Goal: Transaction & Acquisition: Purchase product/service

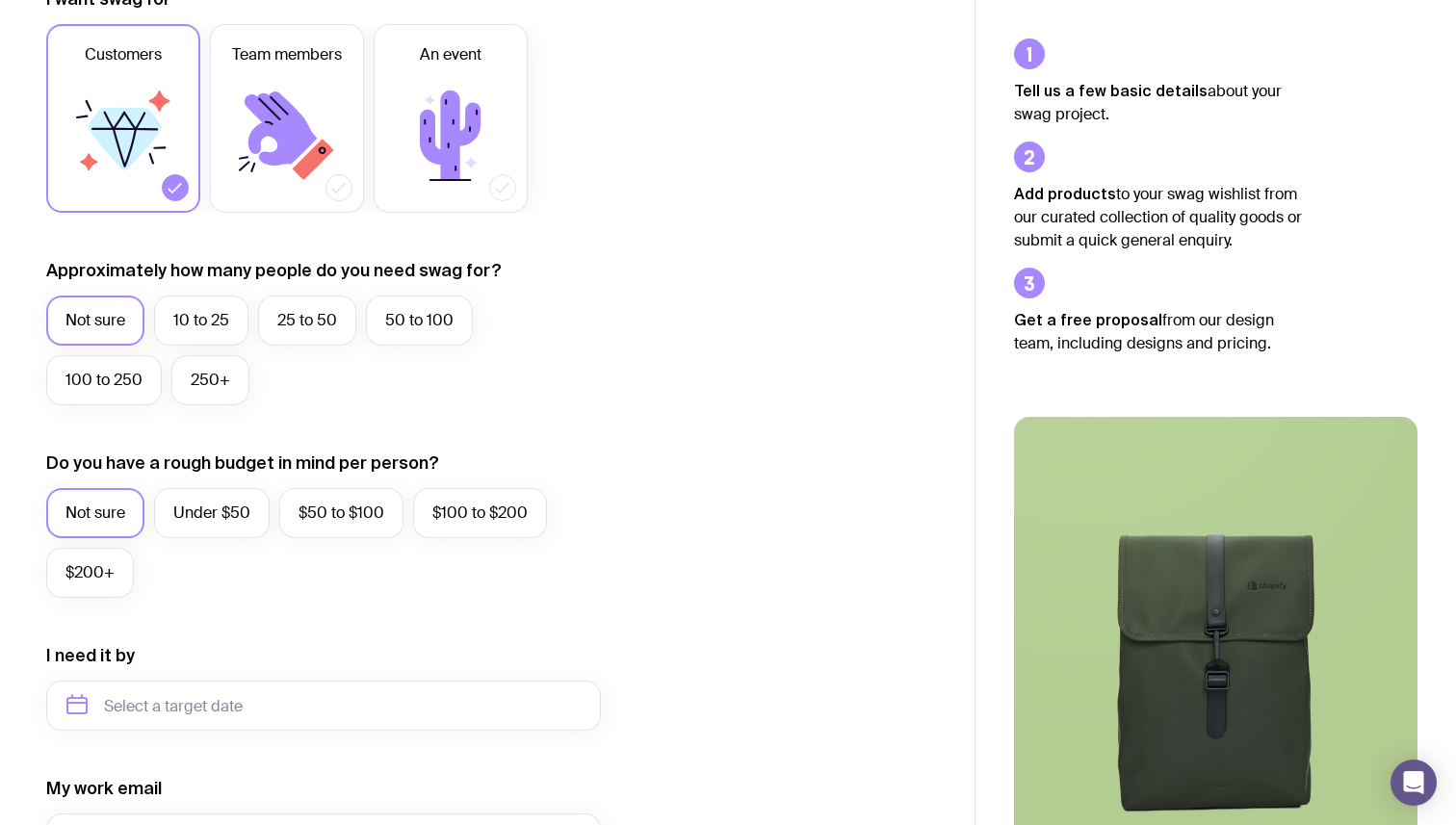
scroll to position [312, 0]
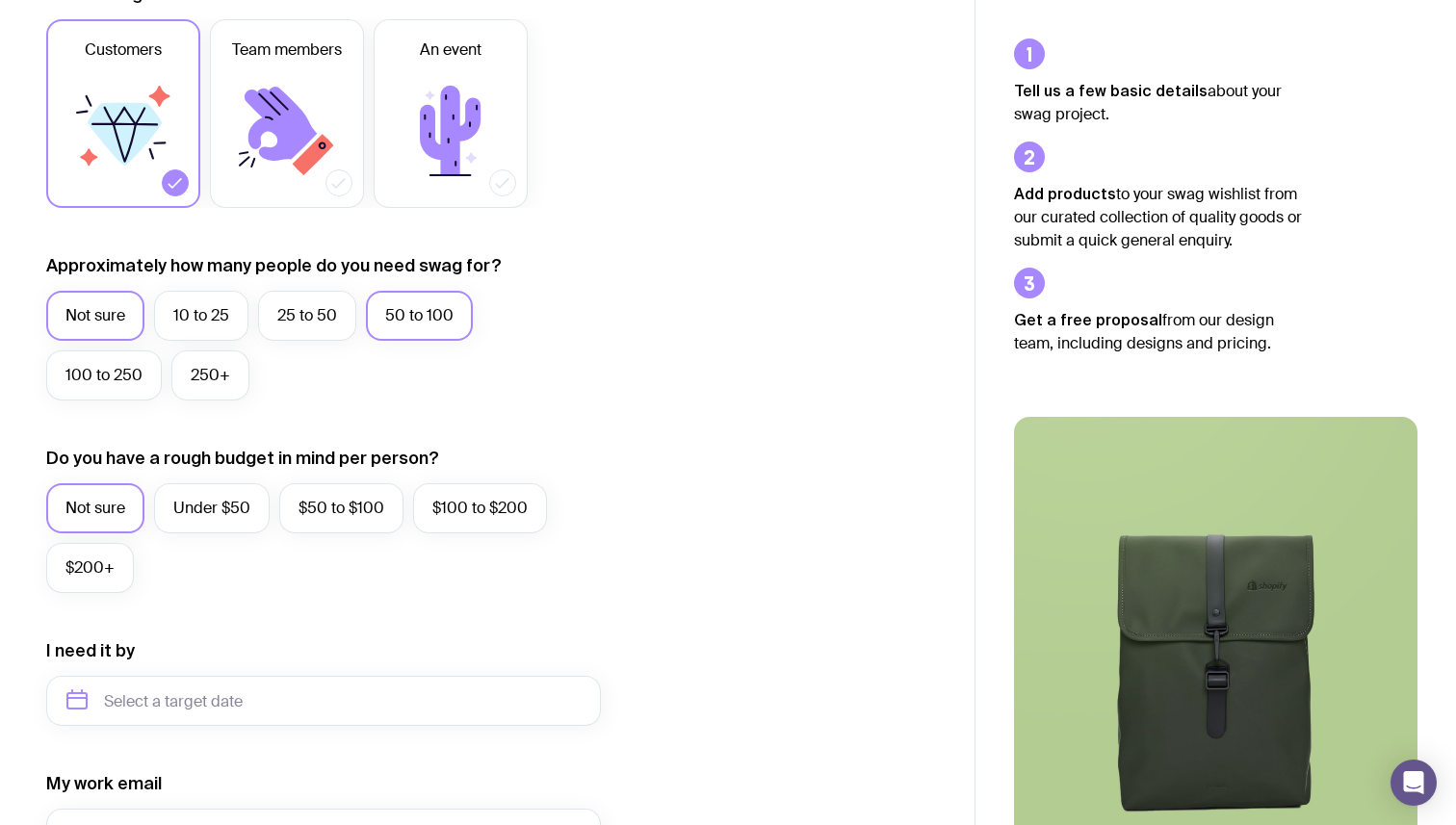
click at [432, 324] on label "50 to 100" at bounding box center [419, 316] width 107 height 50
click at [0, 0] on input "50 to 100" at bounding box center [0, 0] width 0 height 0
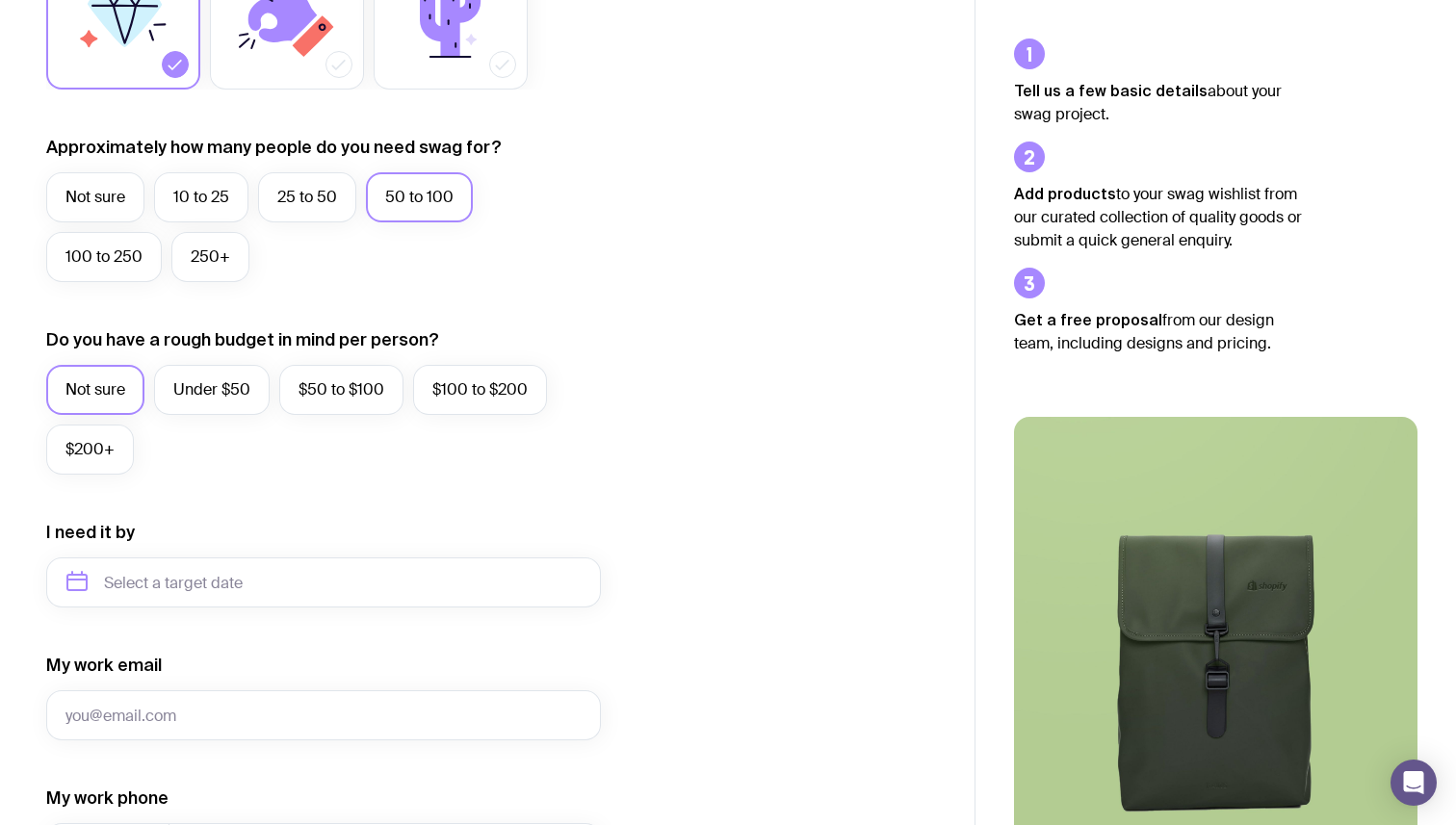
scroll to position [448, 0]
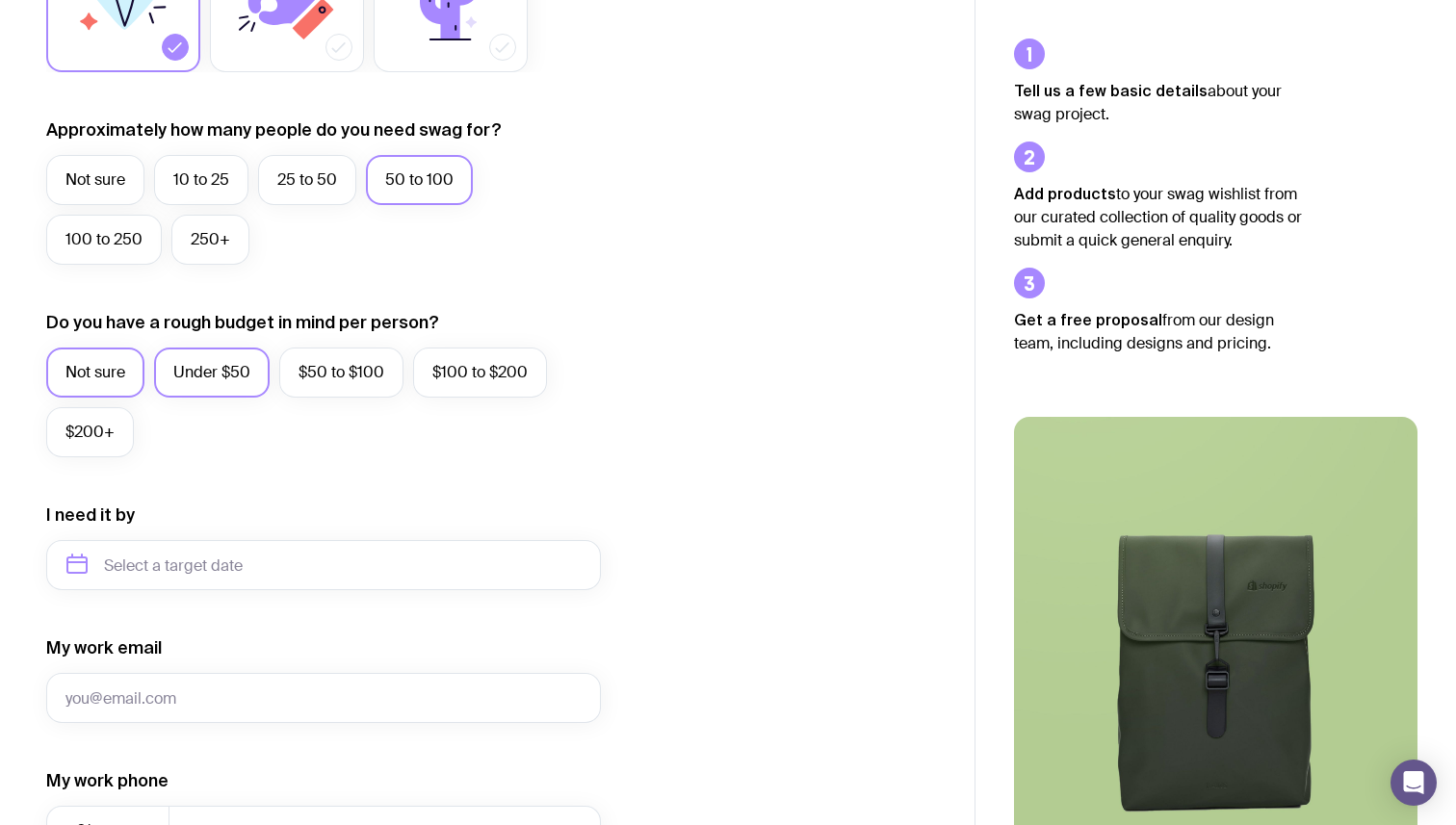
click at [240, 384] on label "Under $50" at bounding box center [212, 373] width 116 height 50
click at [0, 0] on input "Under $50" at bounding box center [0, 0] width 0 height 0
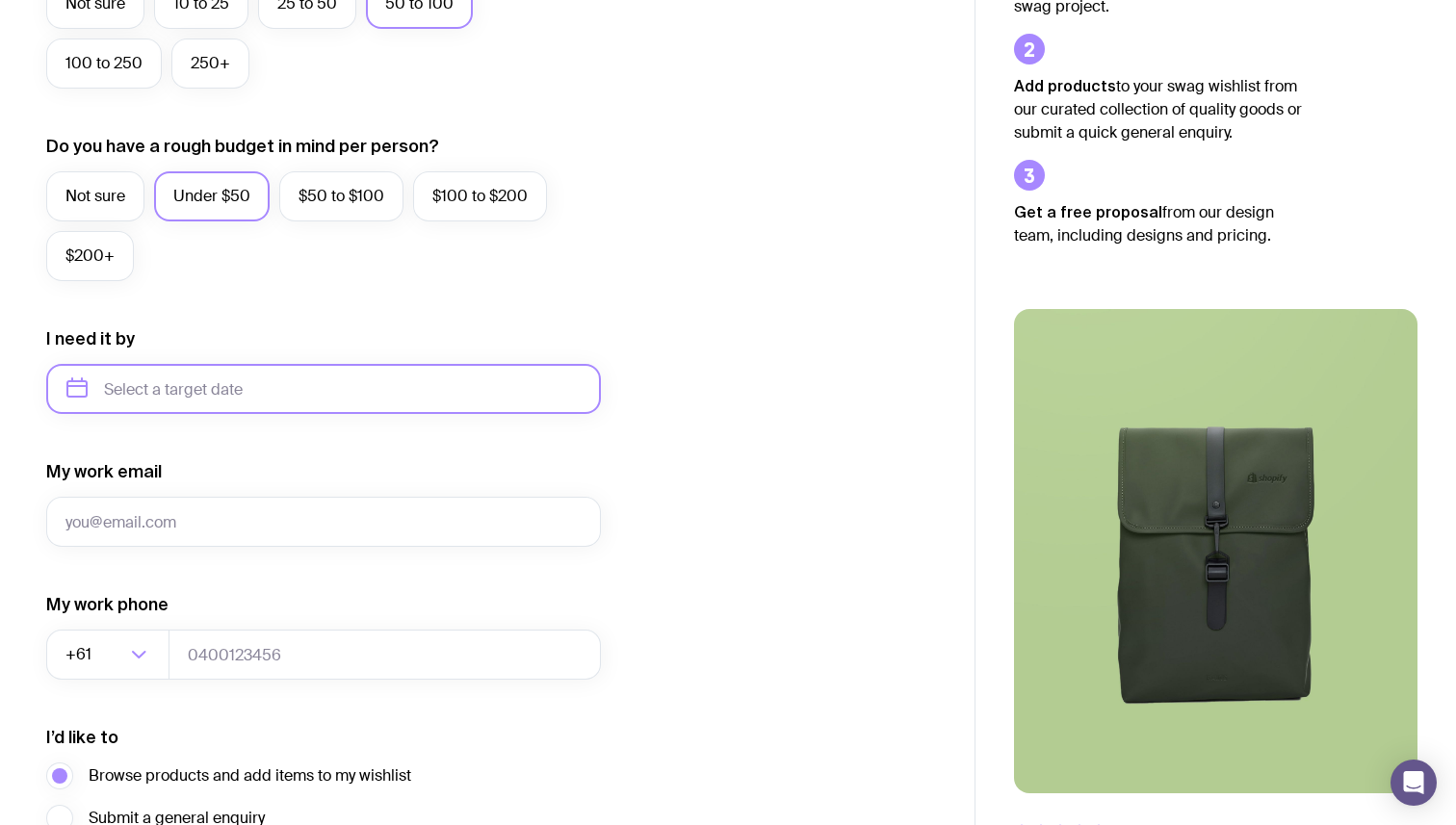
scroll to position [625, 0]
click at [216, 392] on input "text" at bounding box center [323, 388] width 555 height 50
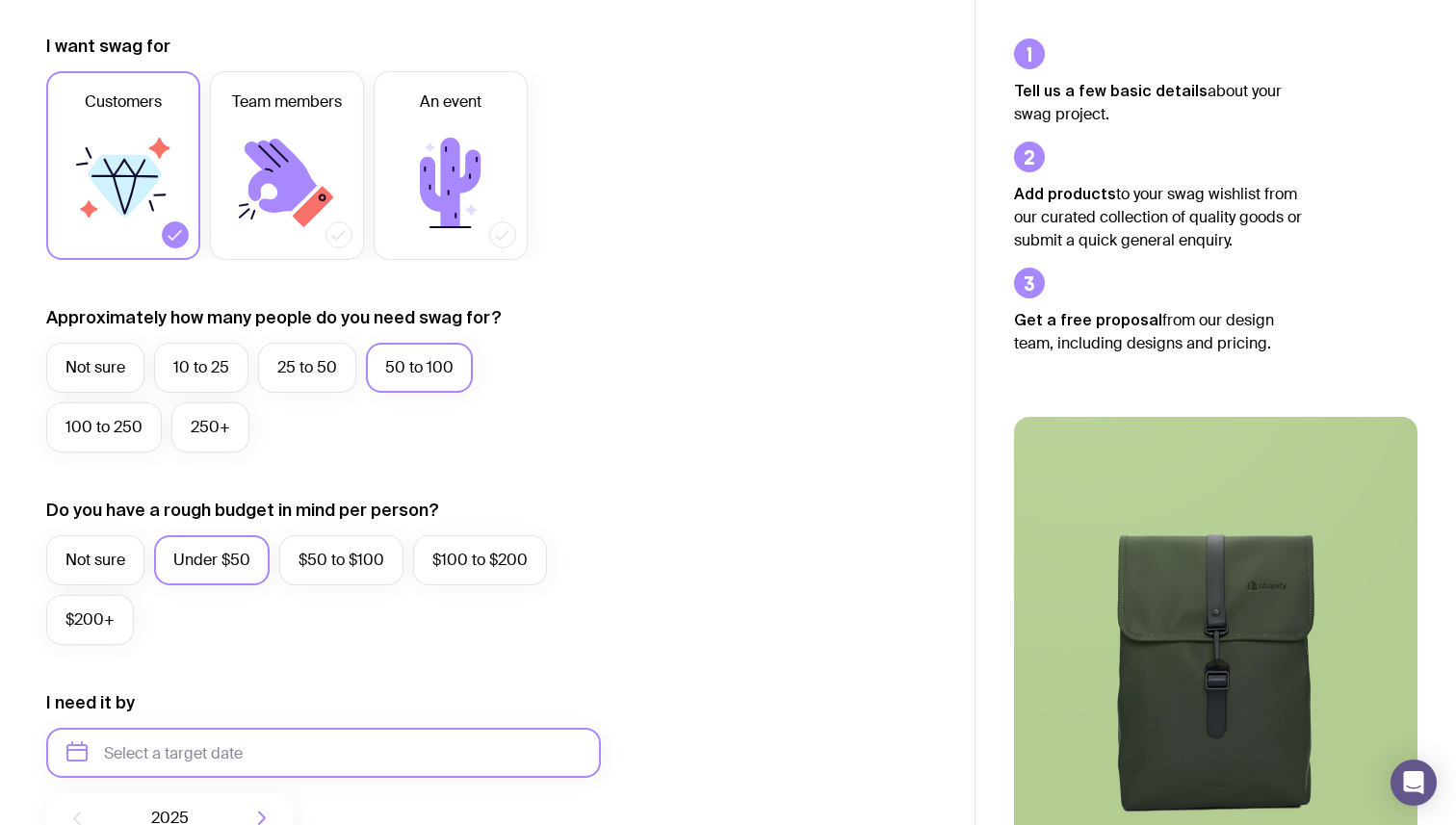
scroll to position [0, 0]
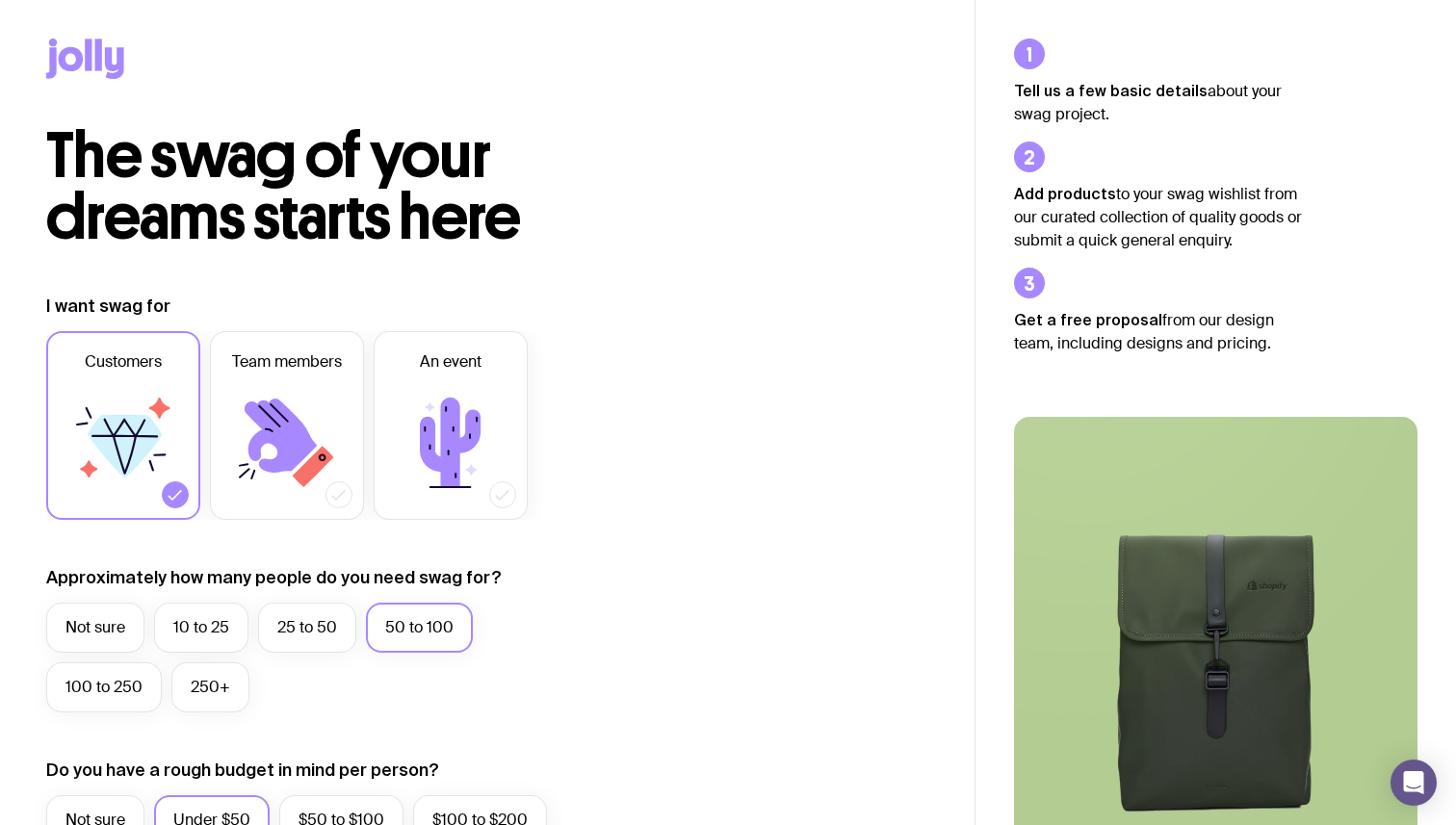
click at [103, 63] on icon at bounding box center [85, 59] width 78 height 40
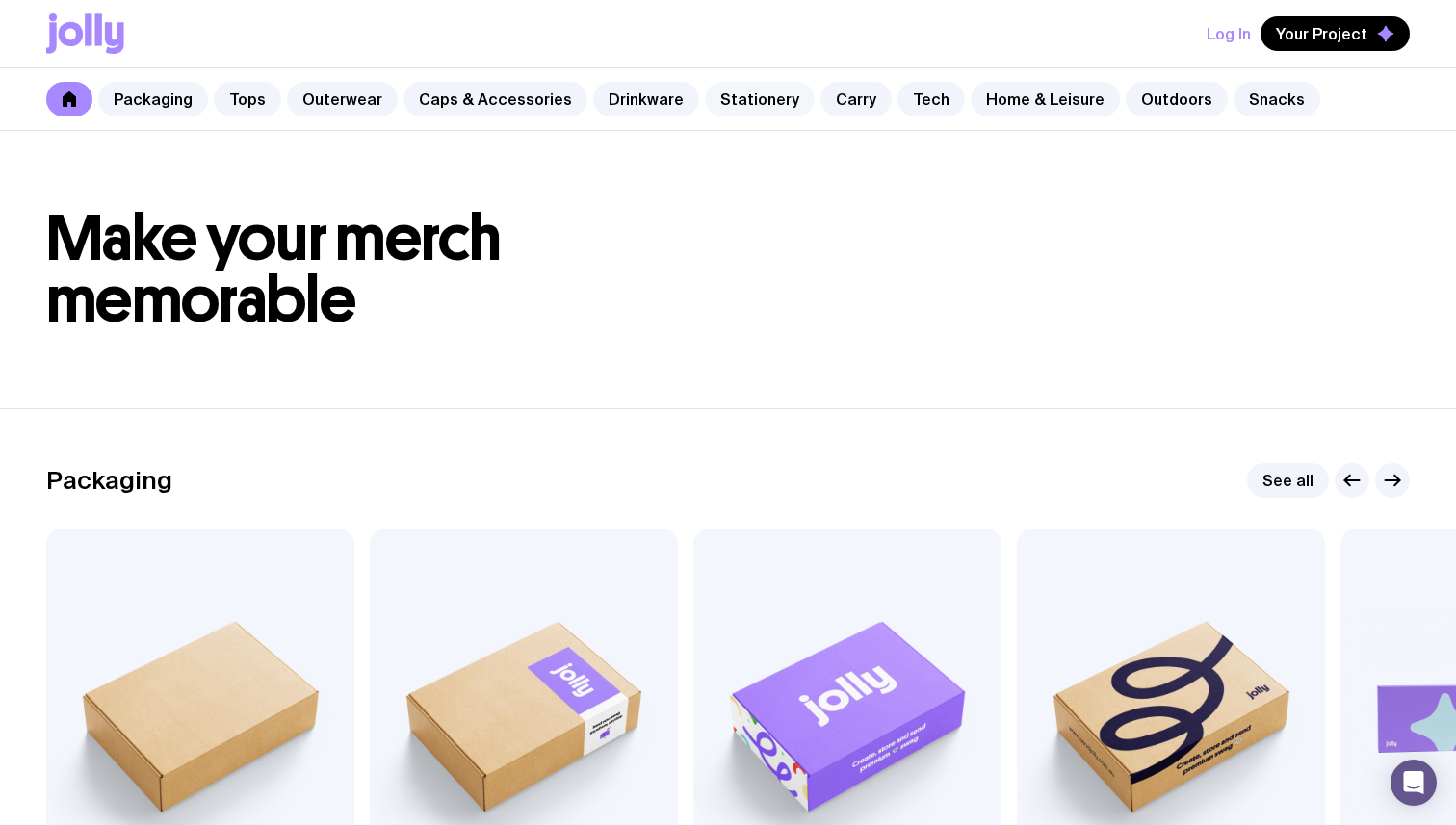
click at [716, 102] on link "Stationery" at bounding box center [760, 99] width 110 height 35
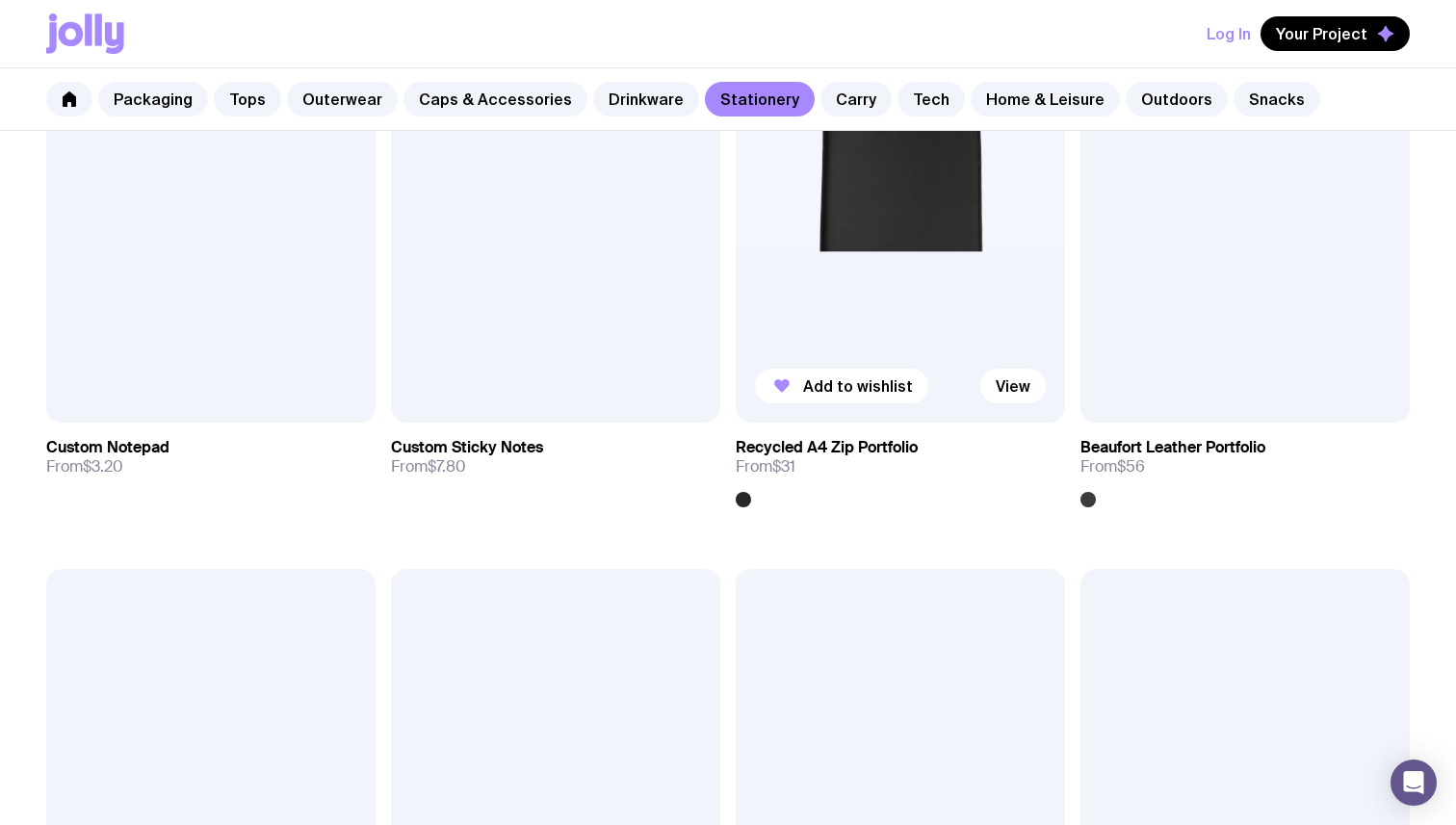
scroll to position [2451, 0]
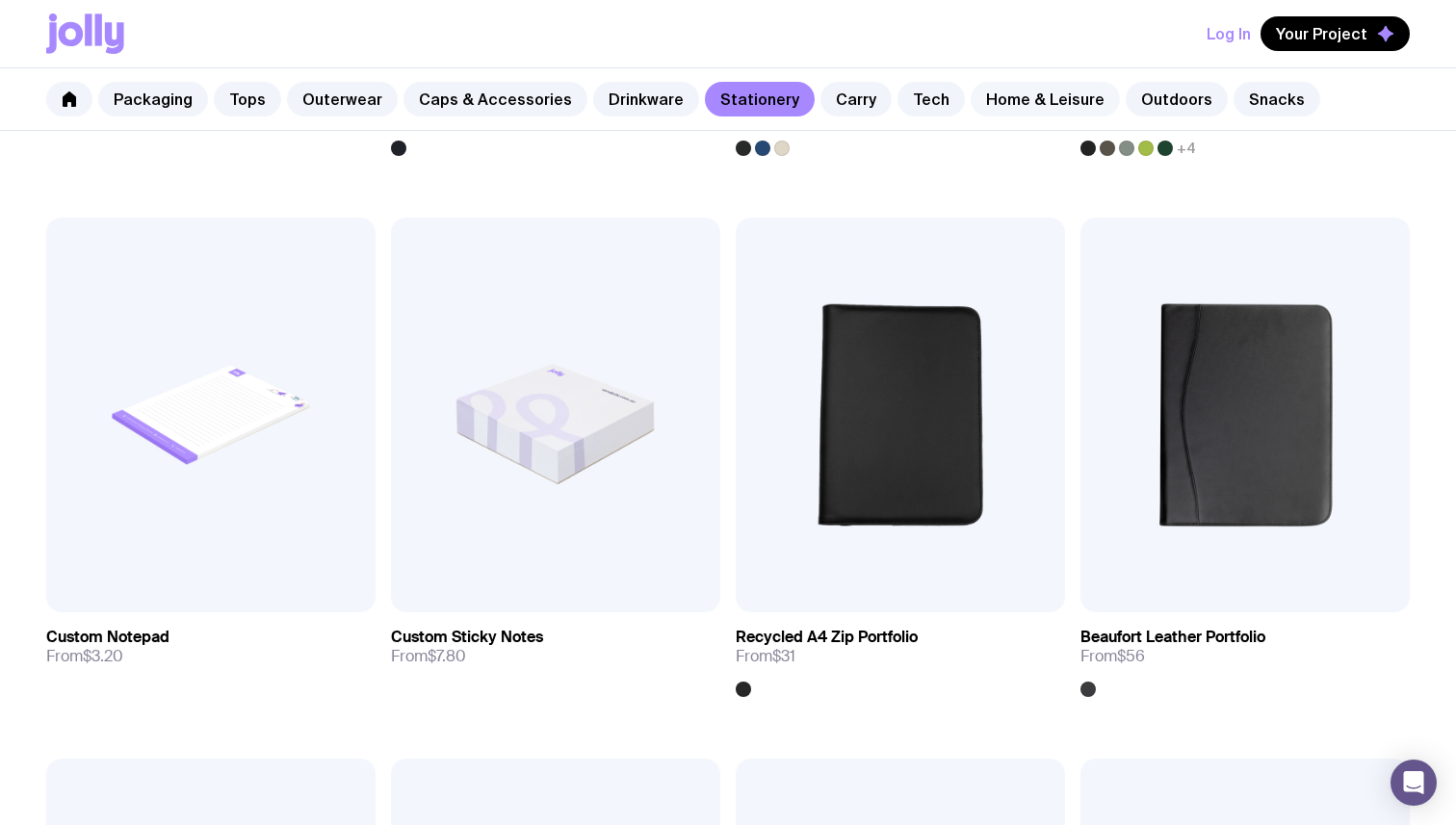
click at [1037, 100] on link "Home & Leisure" at bounding box center [1045, 99] width 149 height 35
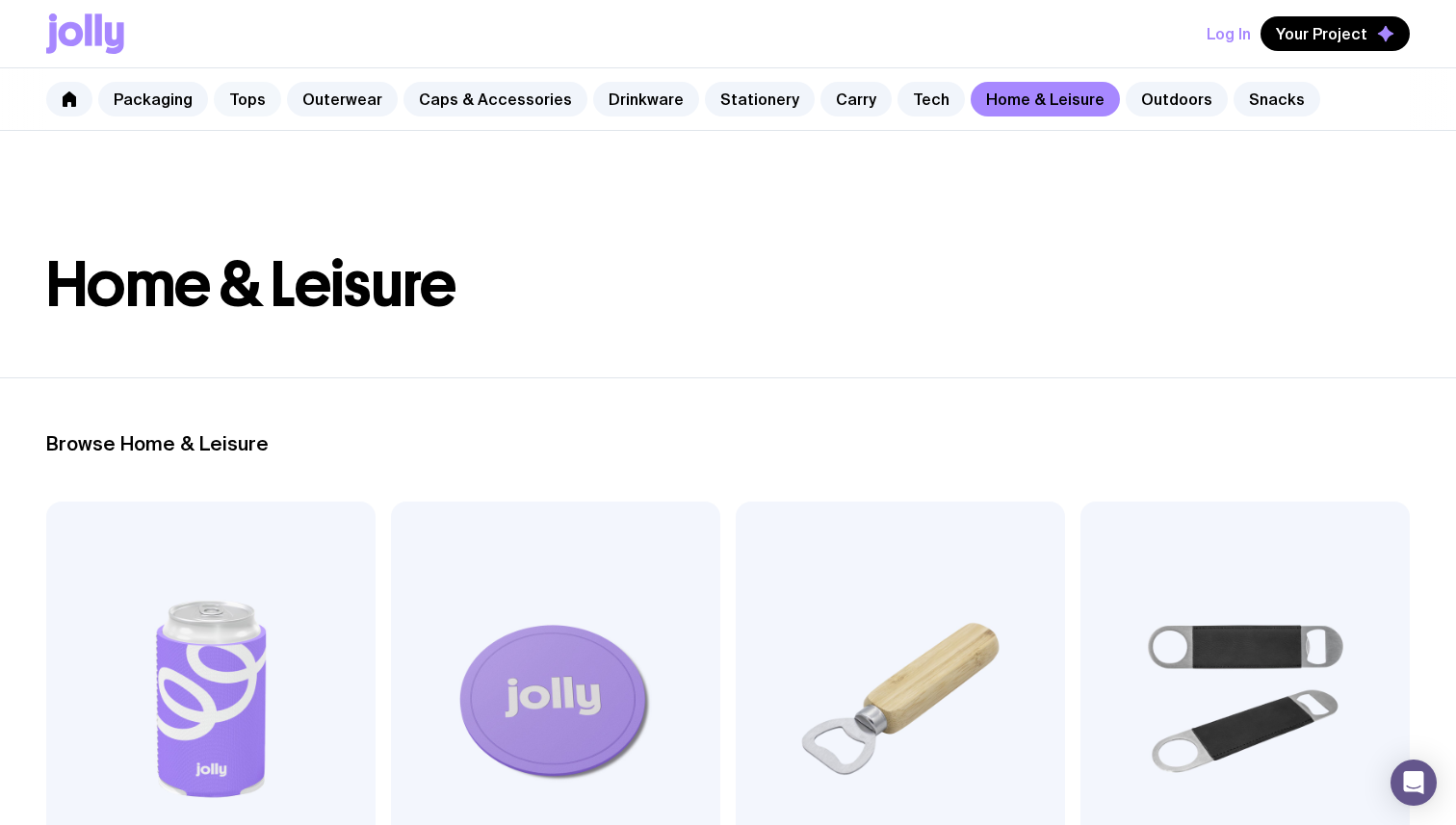
click at [243, 108] on link "Tops" at bounding box center [247, 99] width 67 height 35
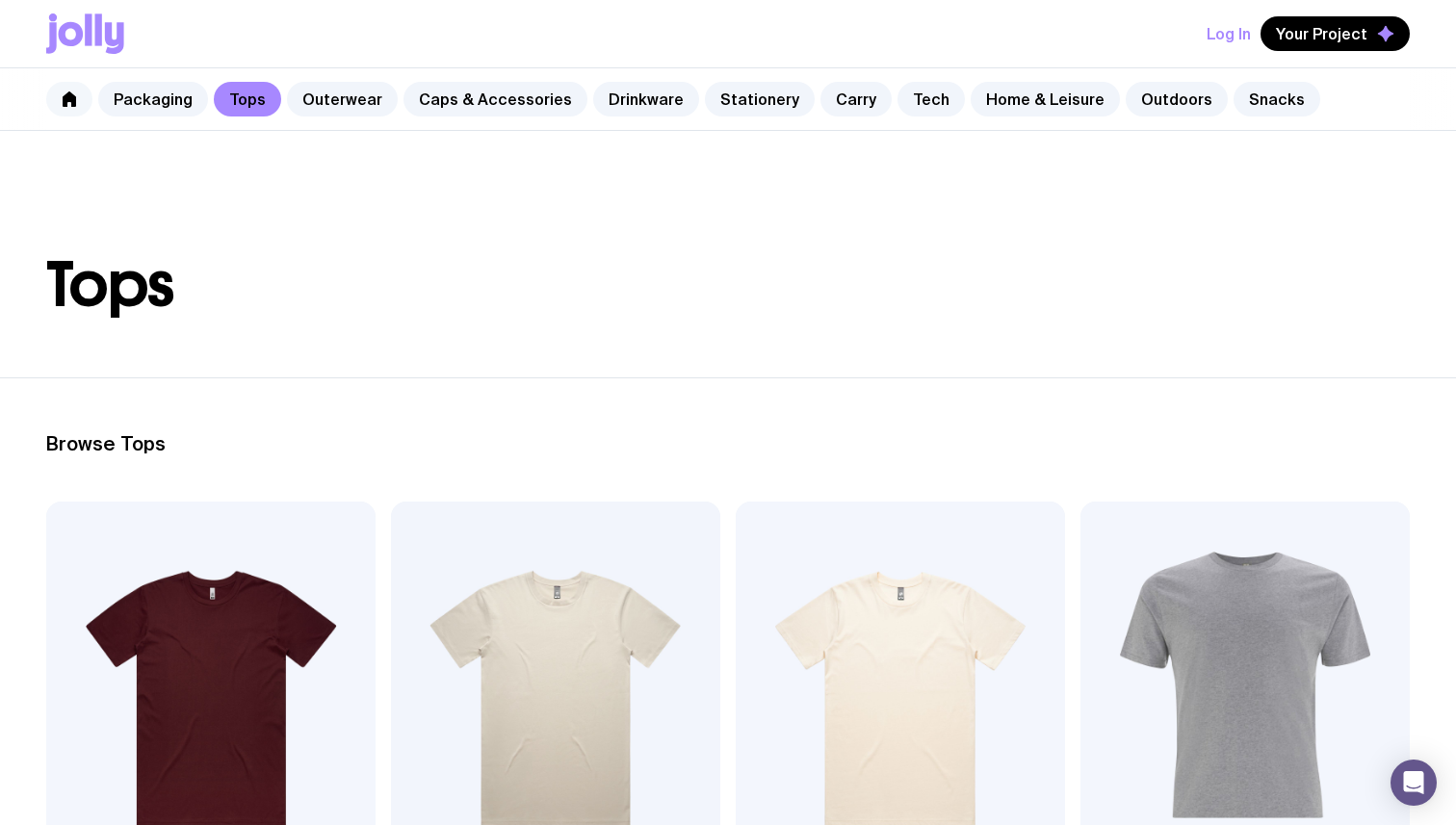
click at [69, 103] on icon at bounding box center [69, 99] width 15 height 15
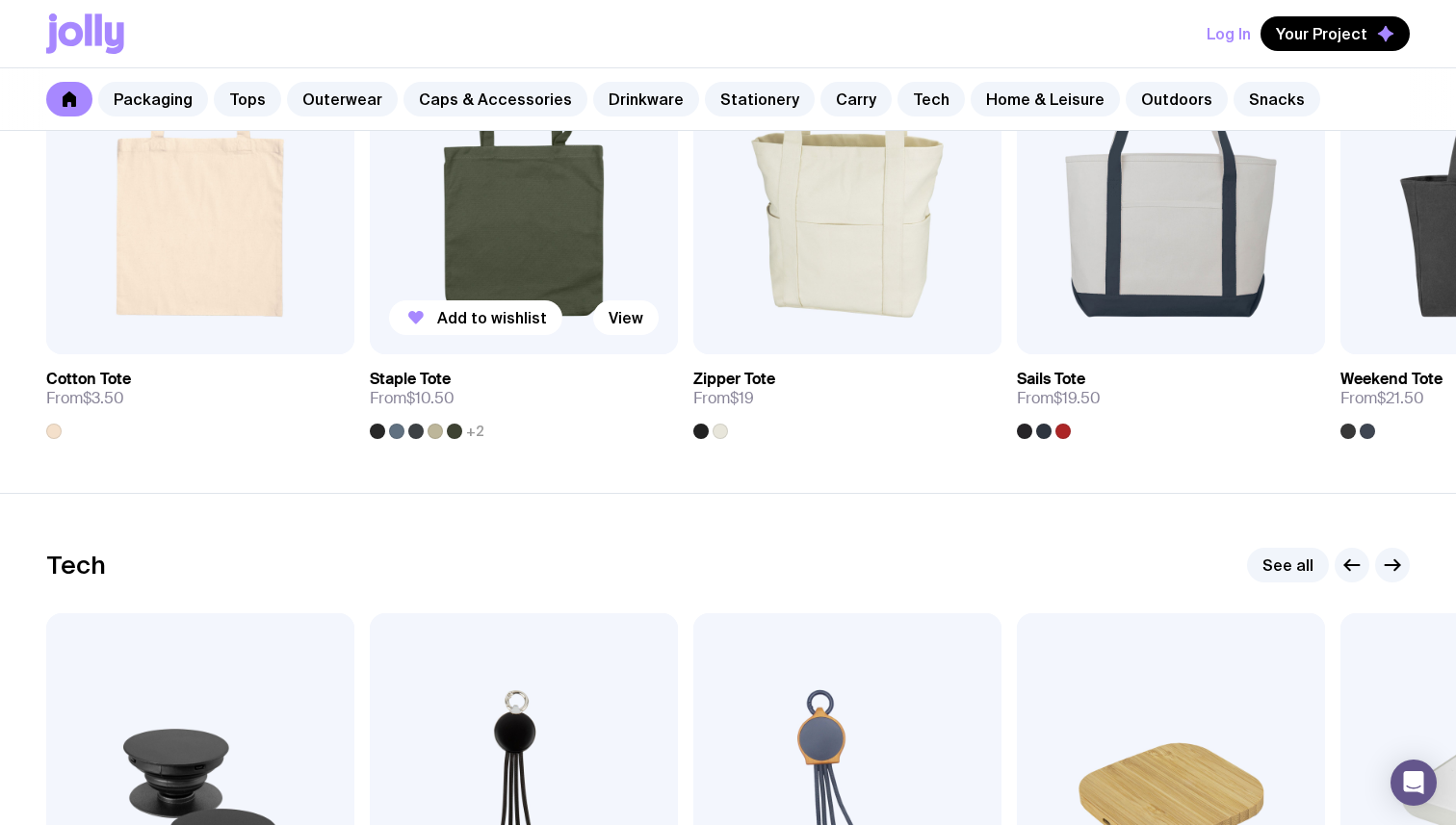
scroll to position [4532, 0]
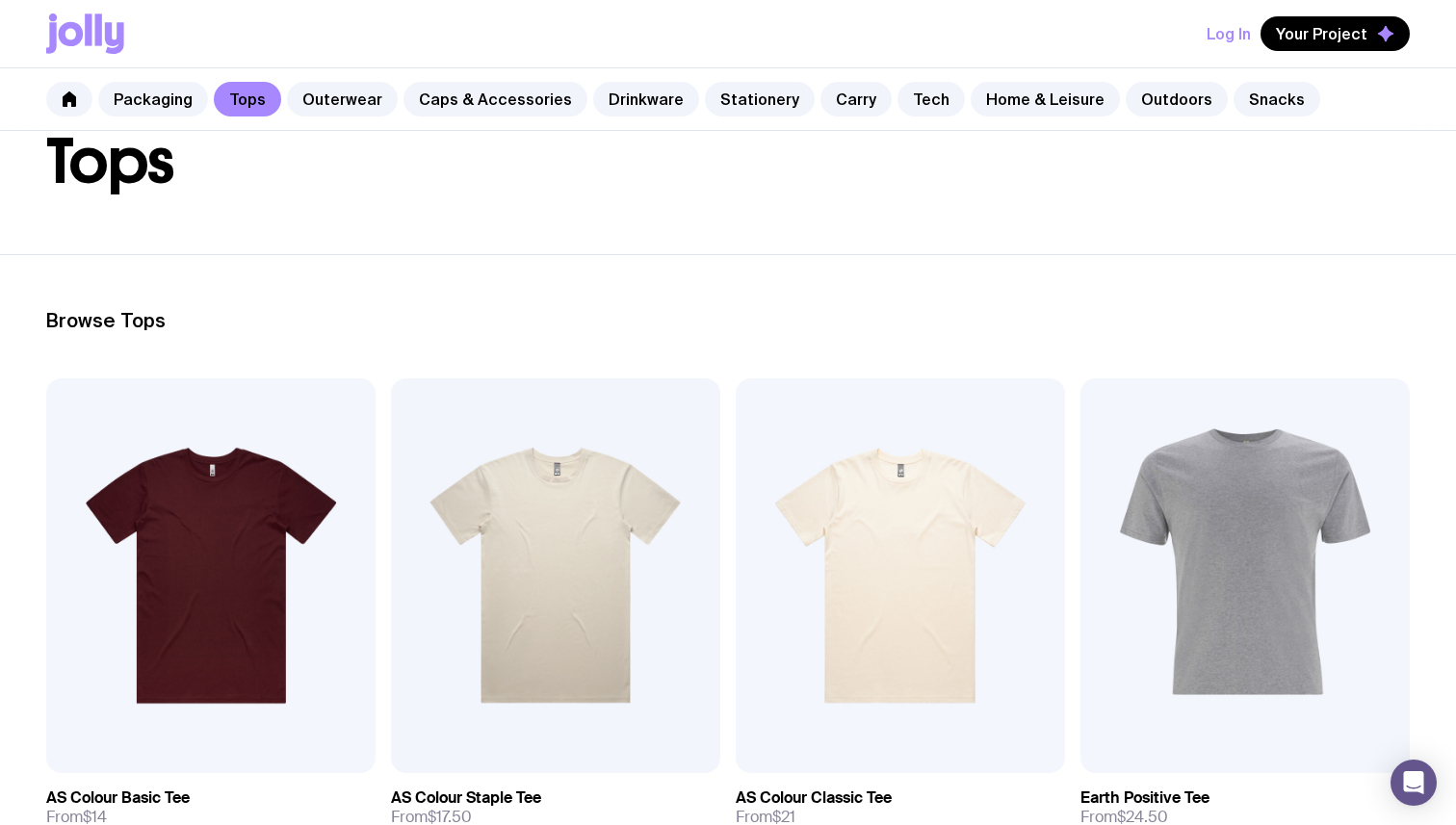
scroll to position [161, 0]
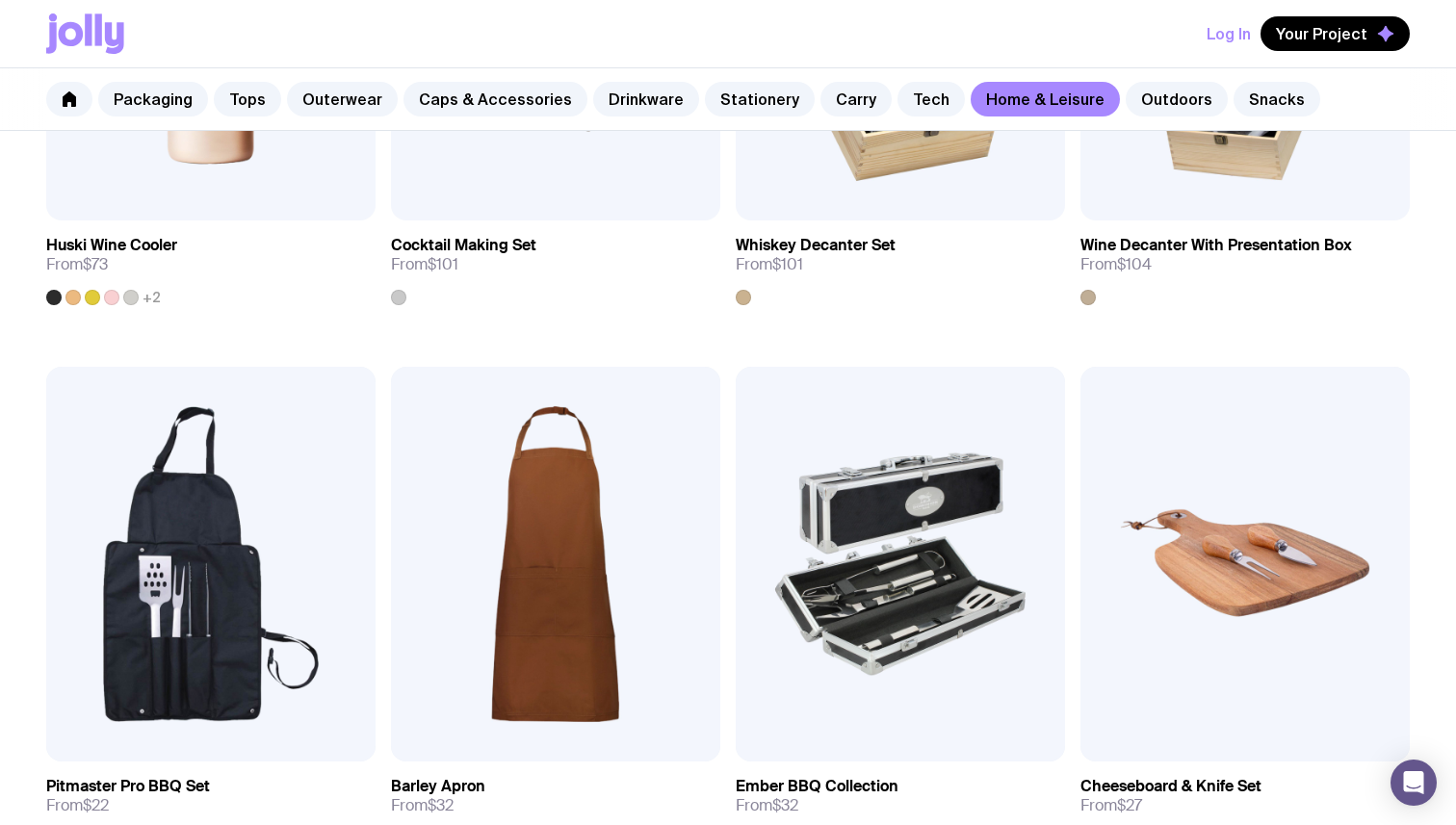
scroll to position [1170, 0]
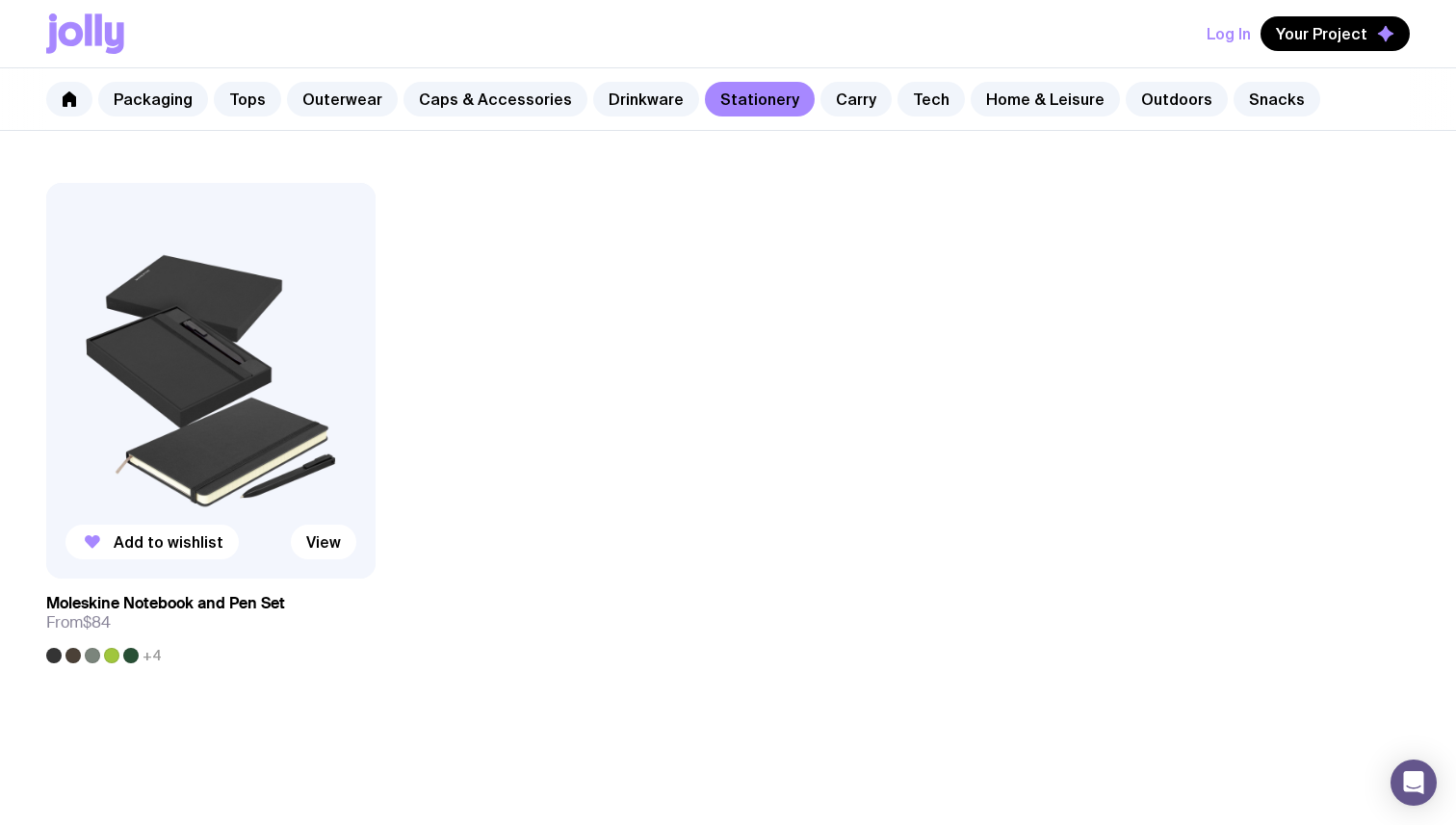
scroll to position [3574, 0]
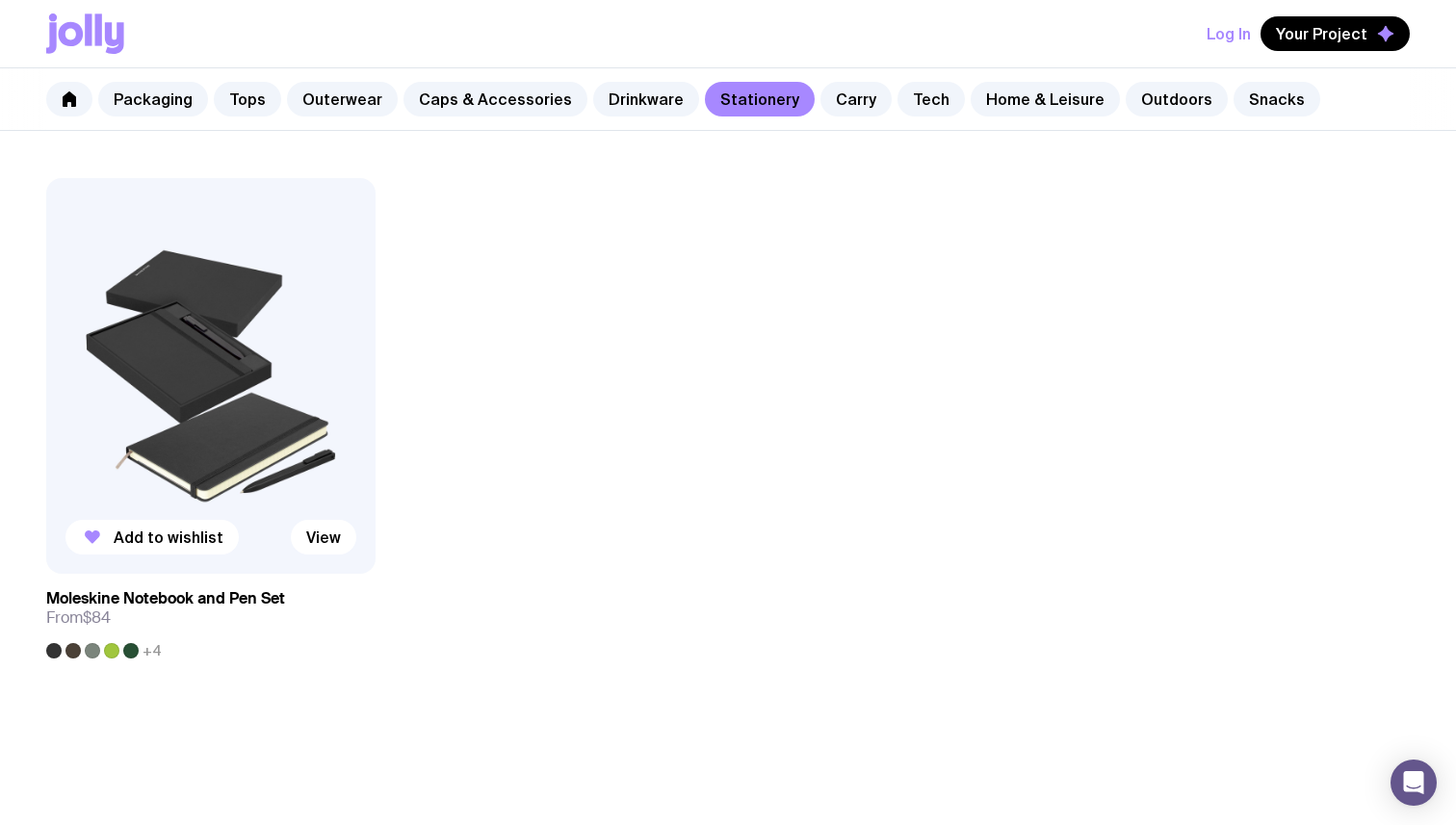
click at [210, 354] on img at bounding box center [210, 375] width 329 height 395
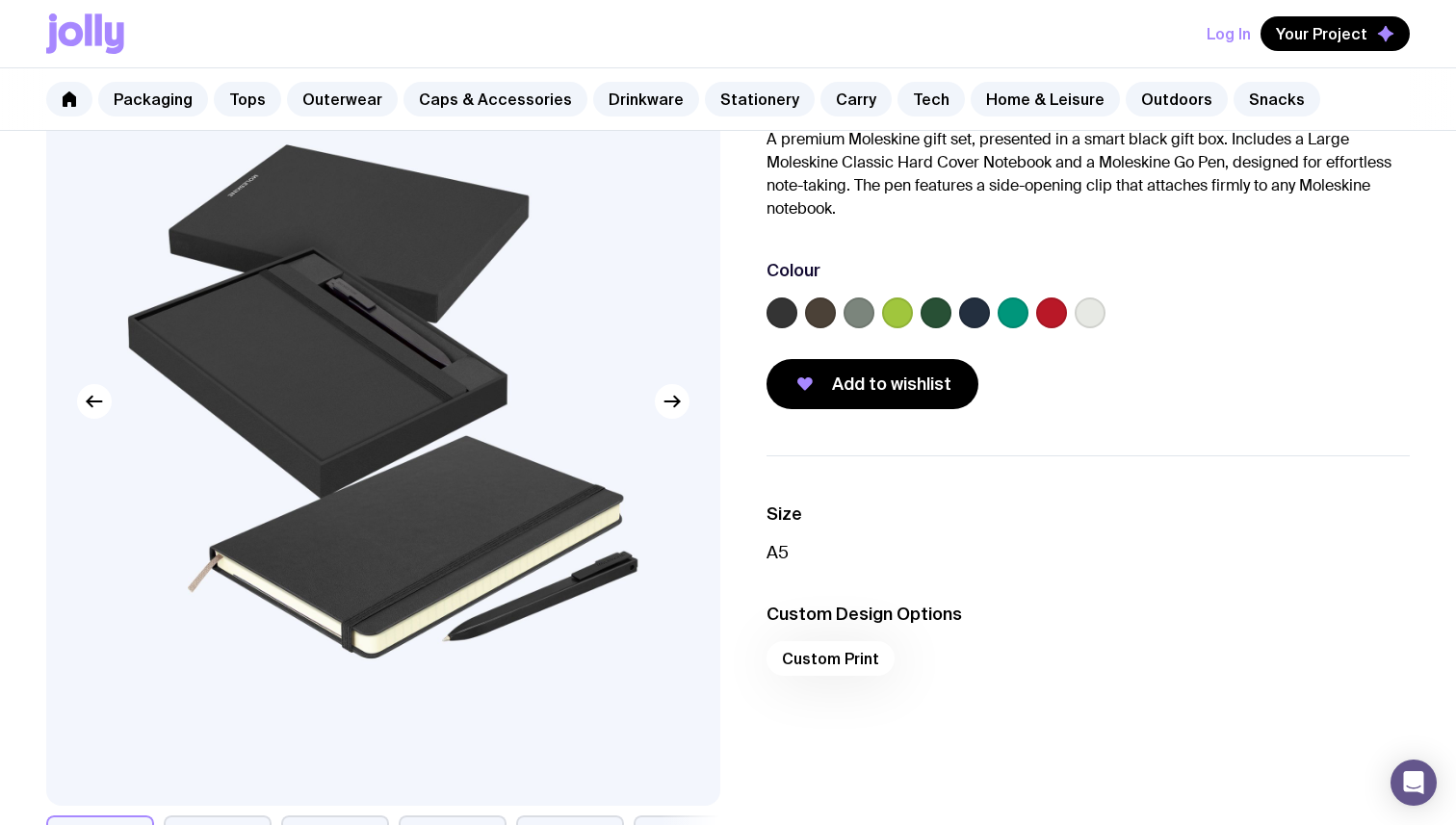
scroll to position [167, 0]
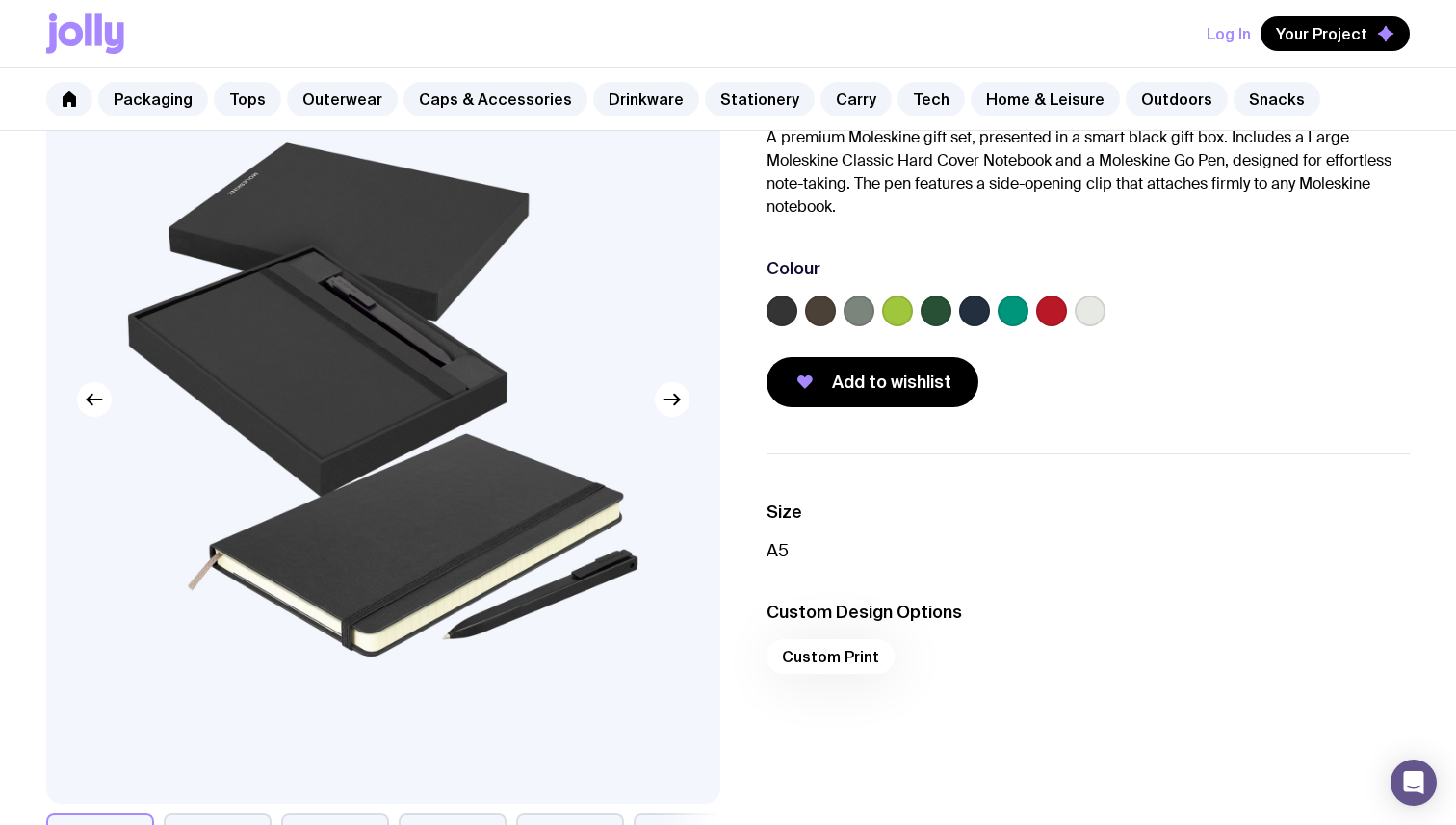
click at [1075, 303] on div at bounding box center [1088, 315] width 643 height 39
click at [1087, 310] on label at bounding box center [1090, 311] width 31 height 31
click at [0, 0] on input "radio" at bounding box center [0, 0] width 0 height 0
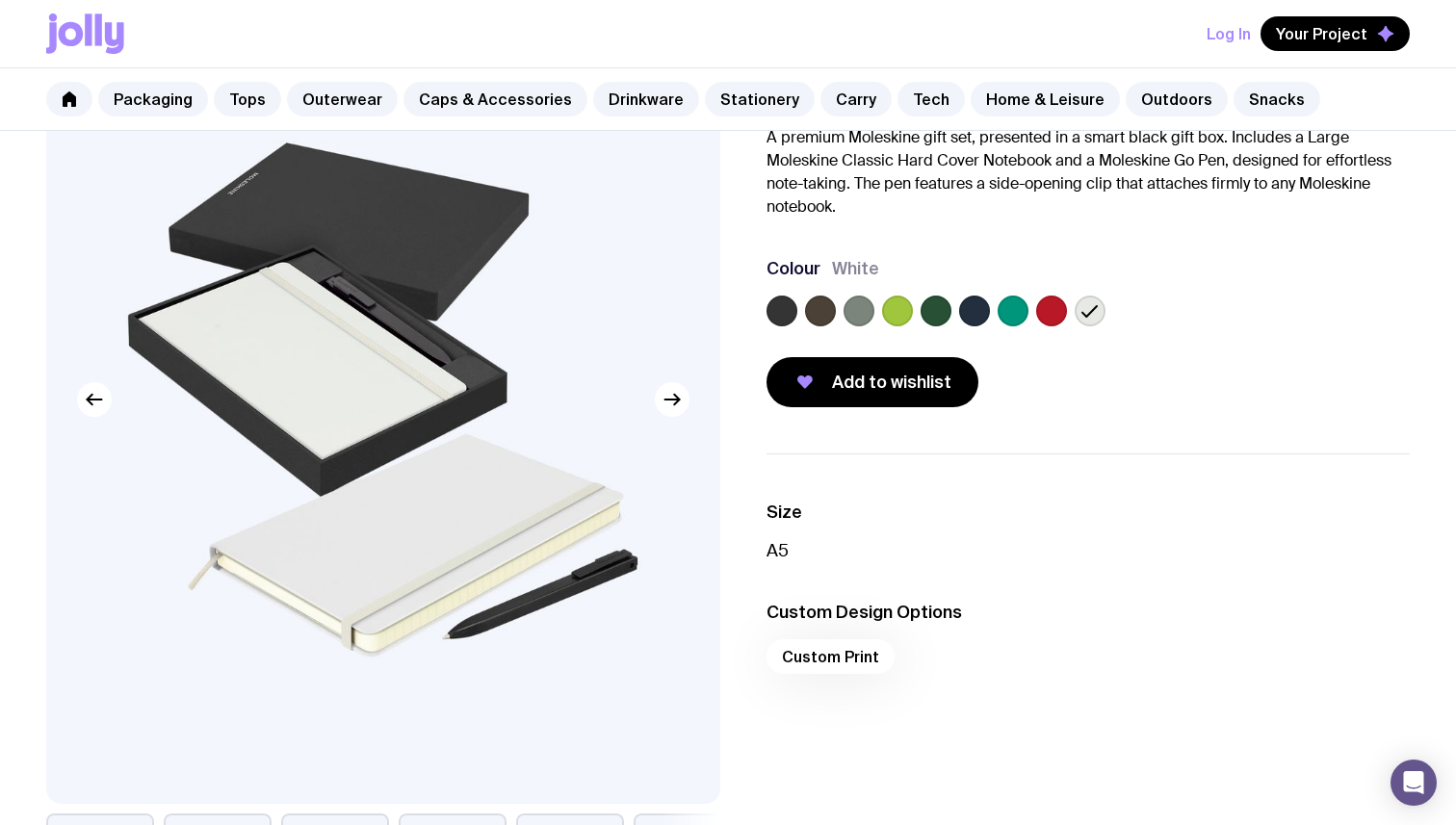
click at [1051, 315] on label at bounding box center [1051, 311] width 31 height 31
click at [0, 0] on input "radio" at bounding box center [0, 0] width 0 height 0
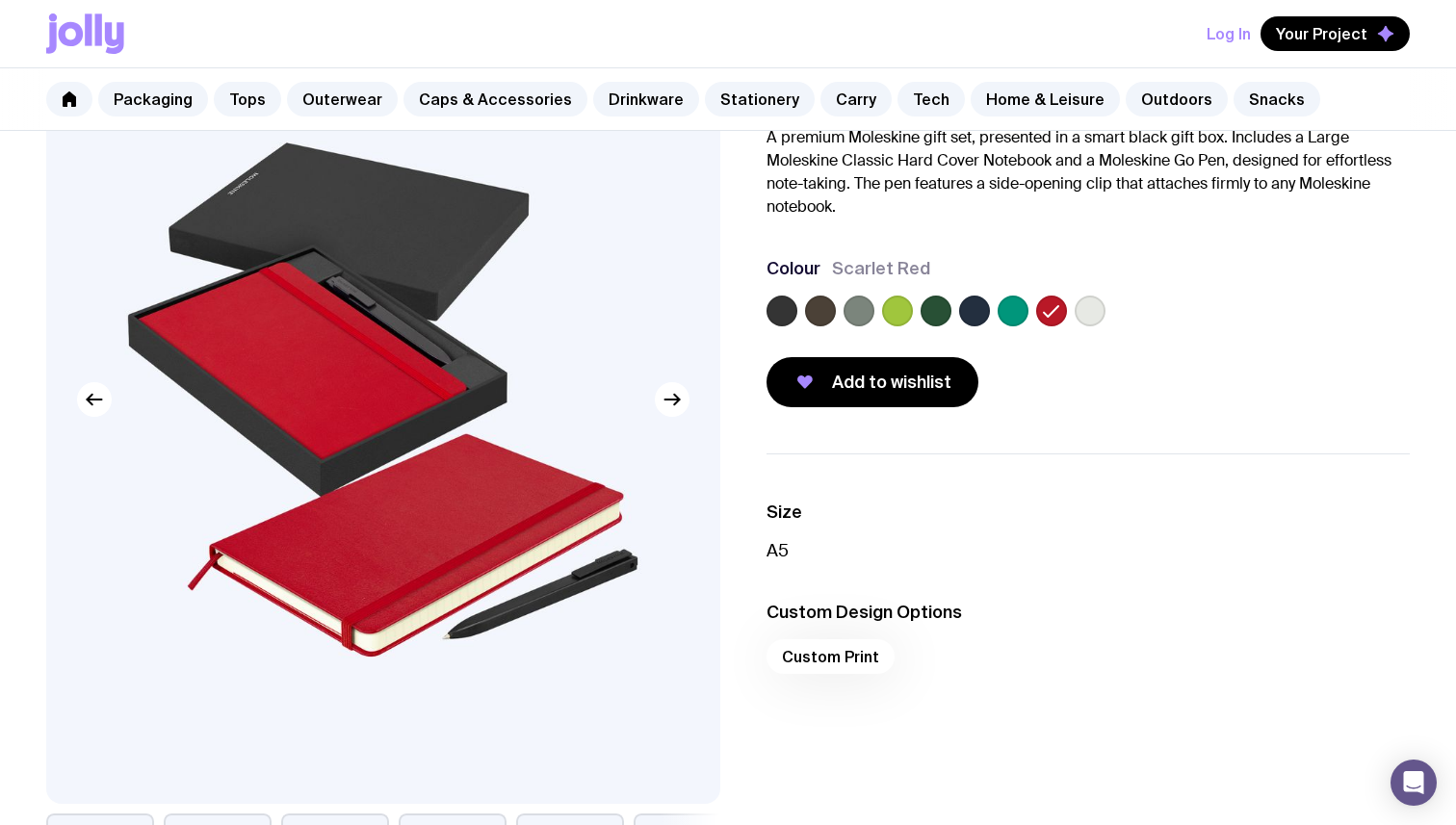
click at [819, 312] on label at bounding box center [820, 311] width 31 height 31
click at [0, 0] on input "radio" at bounding box center [0, 0] width 0 height 0
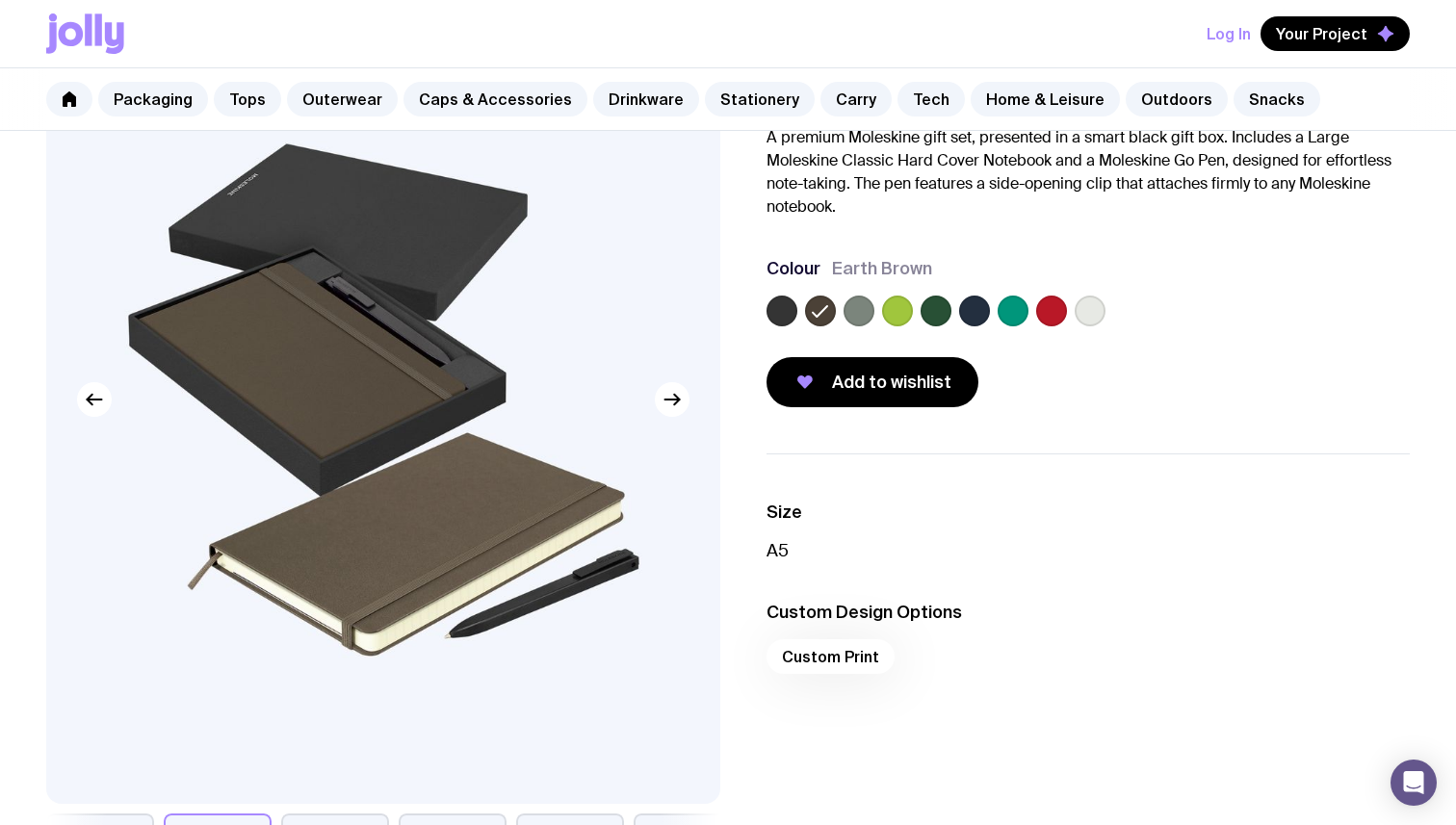
click at [792, 311] on label at bounding box center [782, 311] width 31 height 31
click at [0, 0] on input "radio" at bounding box center [0, 0] width 0 height 0
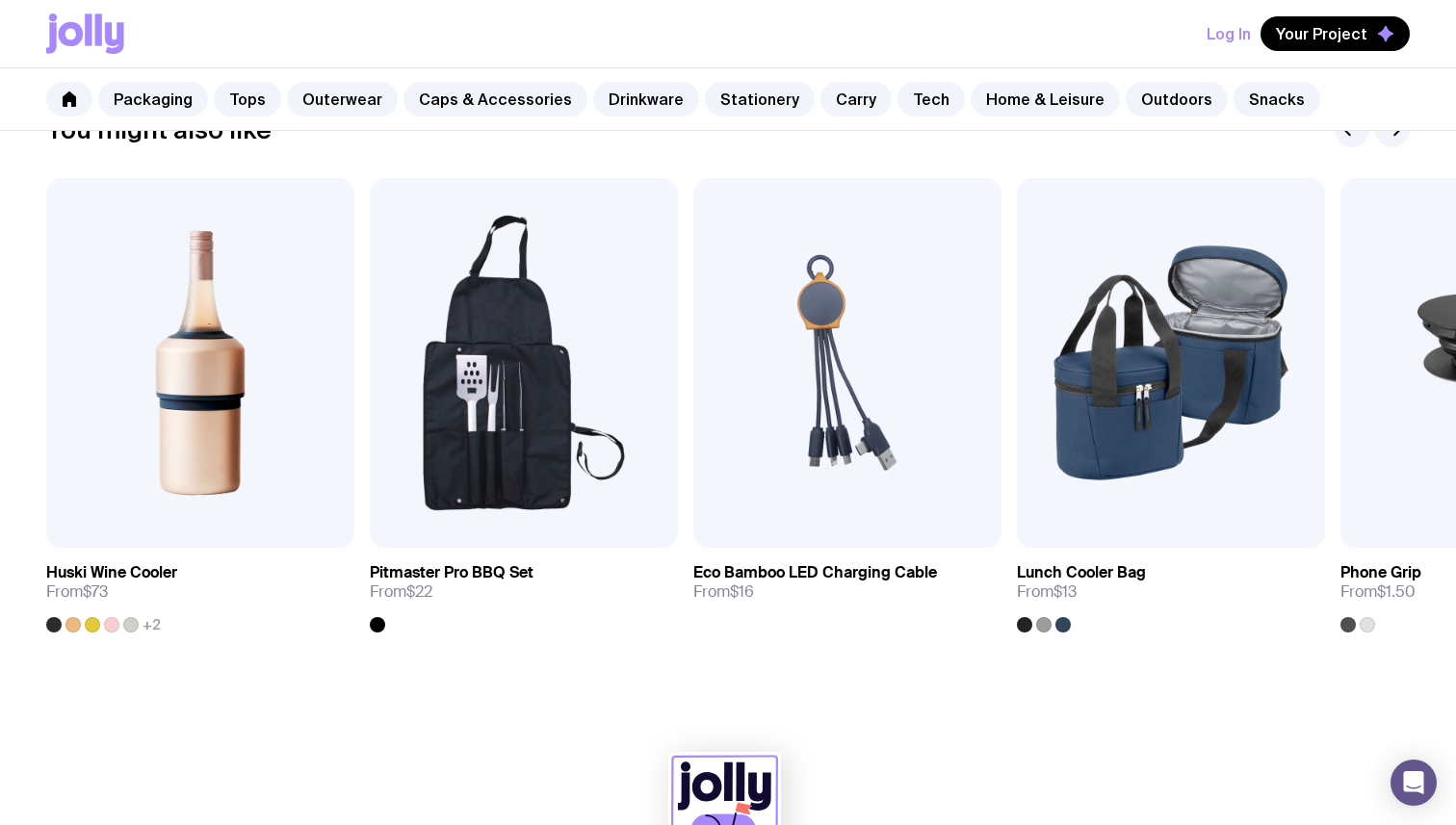
scroll to position [1122, 0]
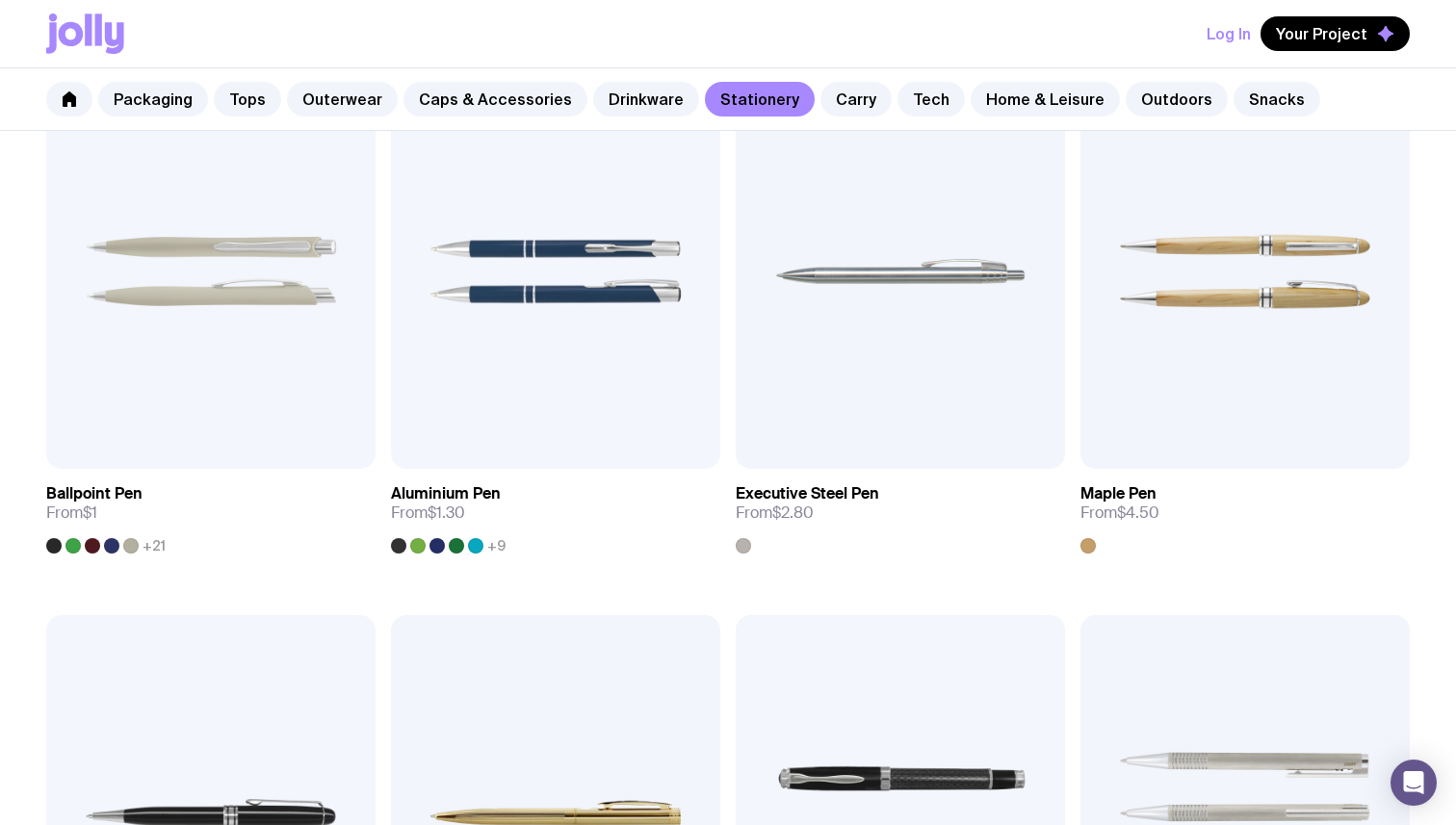
scroll to position [413, 0]
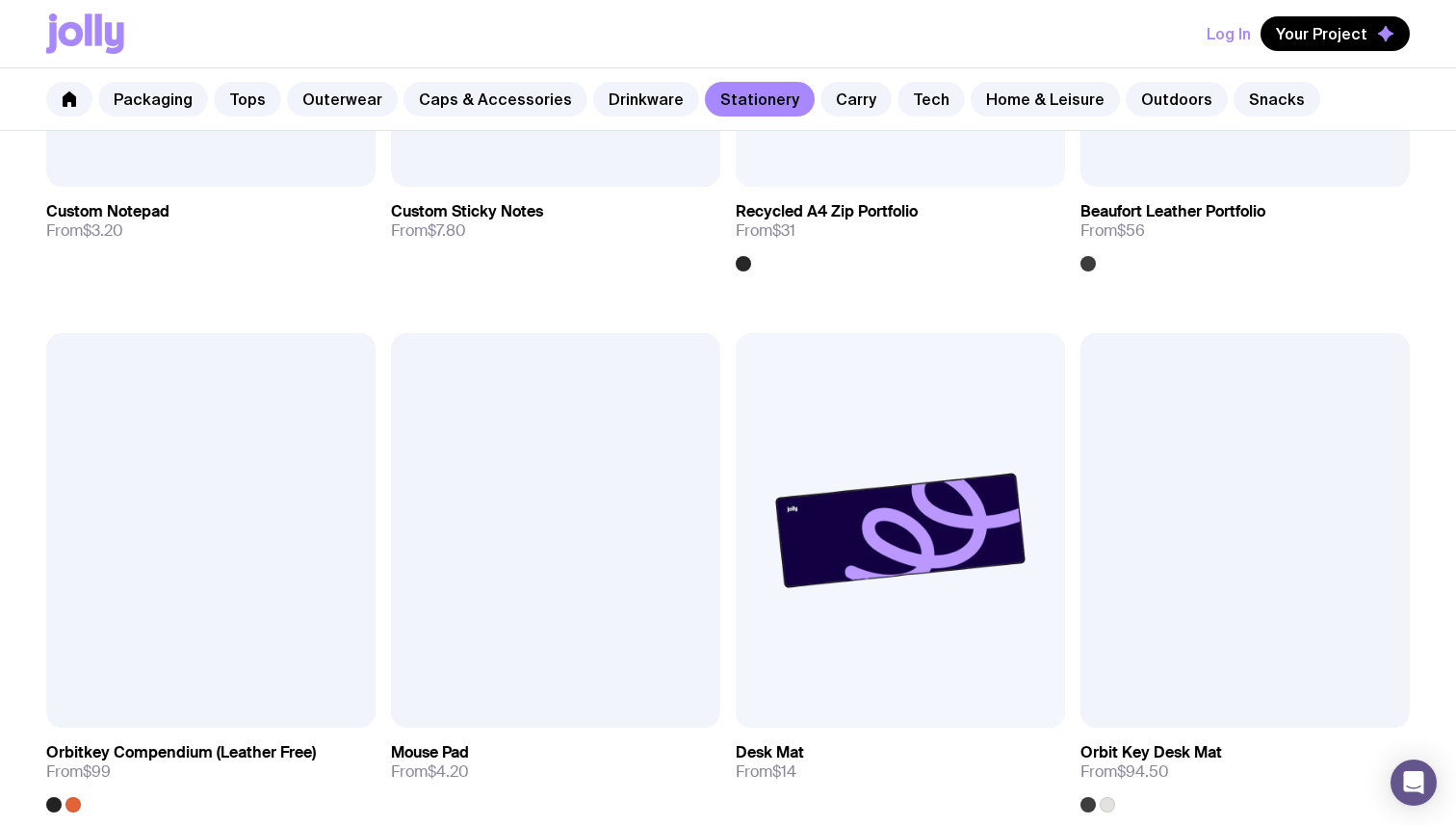
scroll to position [3076, 0]
